Goal: Find specific page/section: Find specific page/section

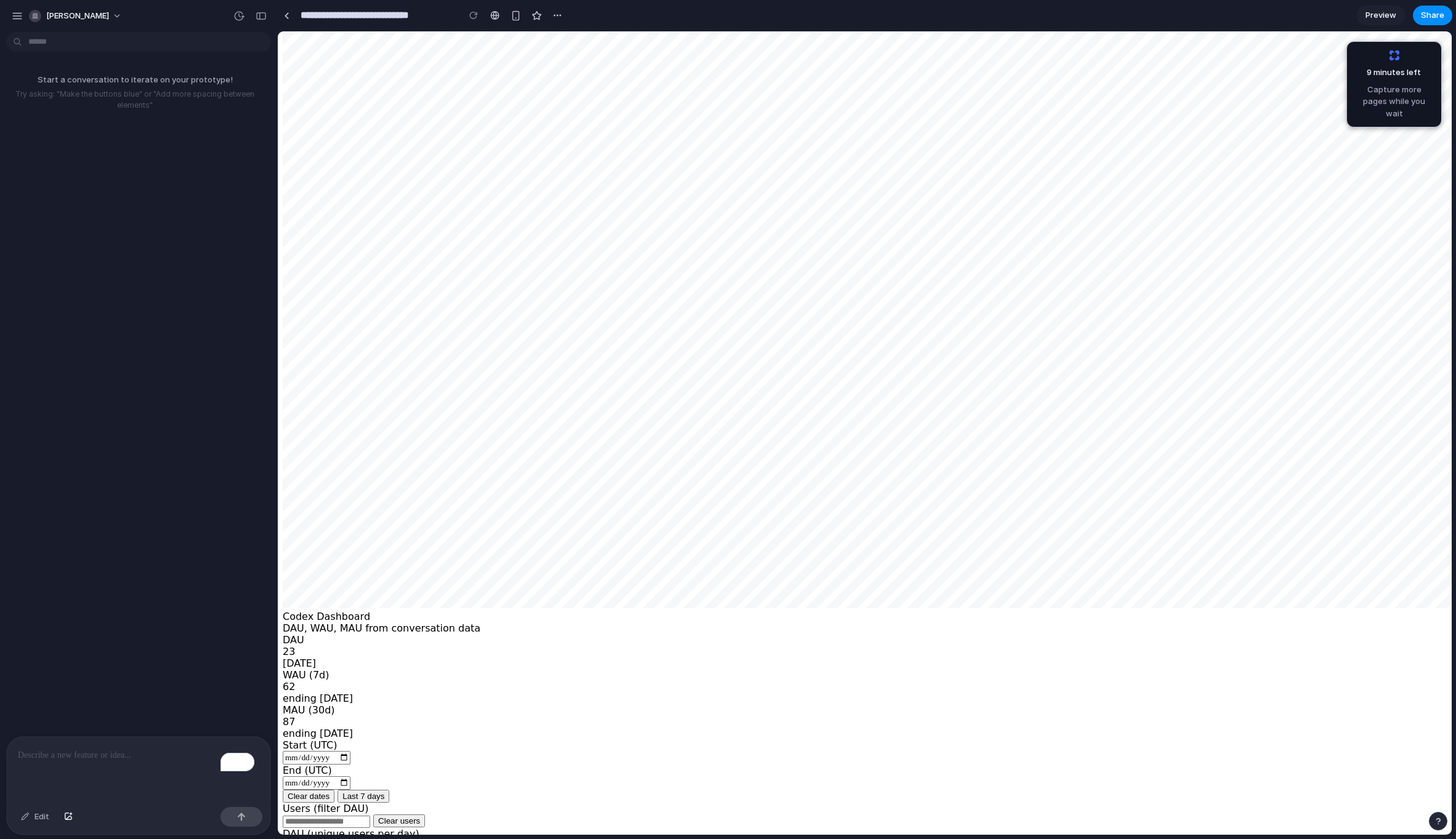
scroll to position [347, 0]
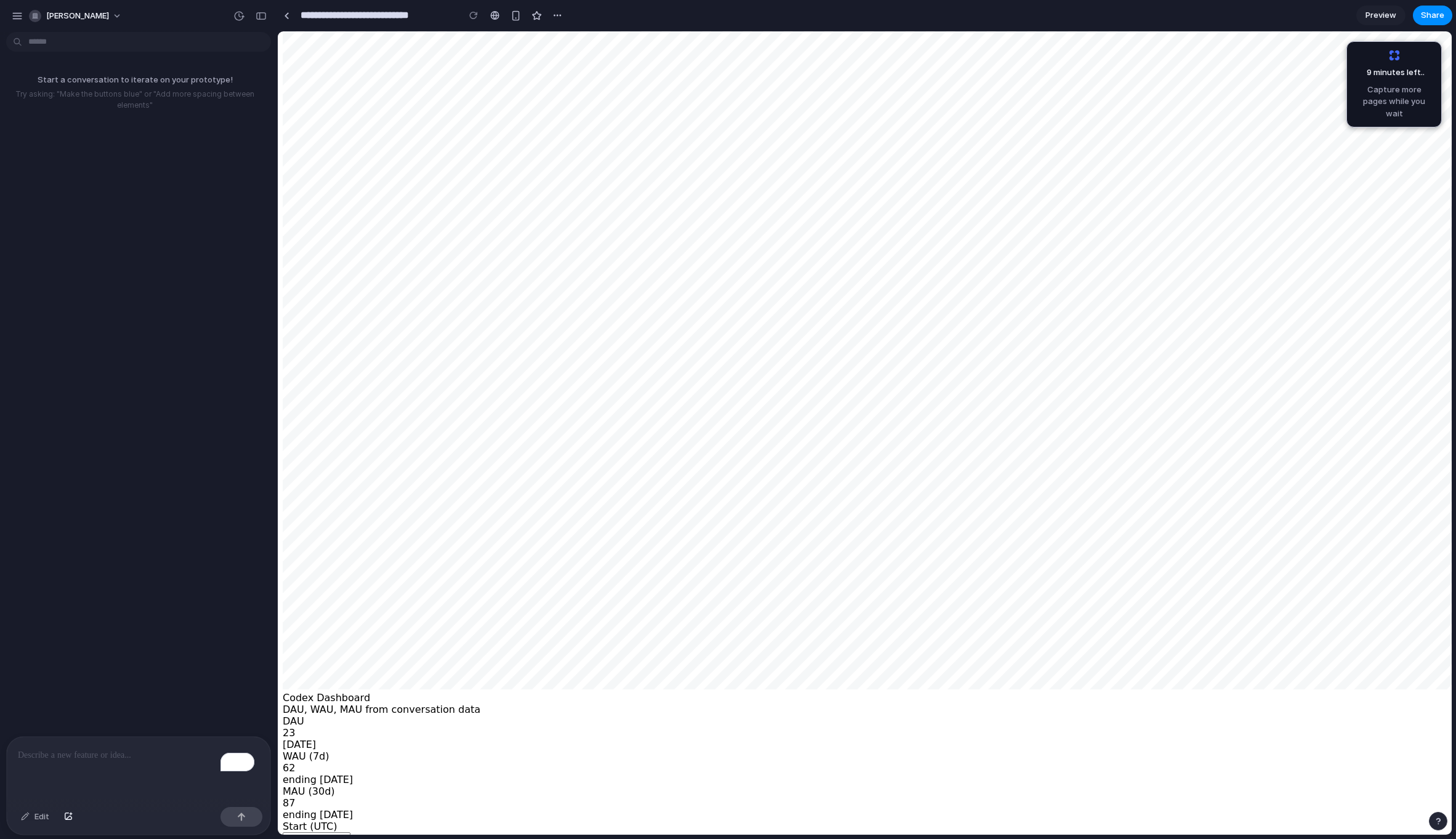
scroll to position [0, 0]
